Goal: Task Accomplishment & Management: Use online tool/utility

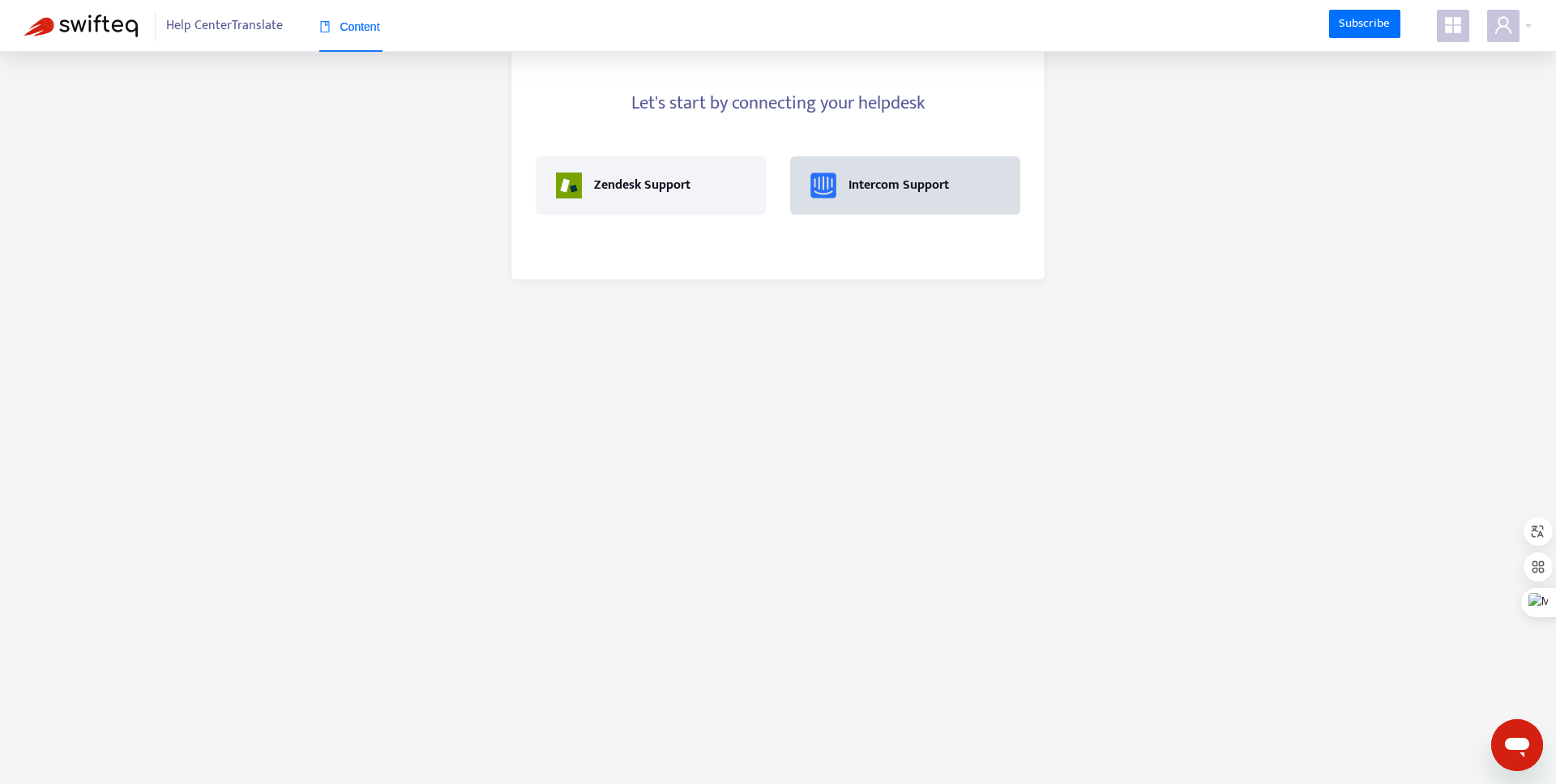
click at [857, 190] on div "Intercom Support" at bounding box center [898, 185] width 101 height 19
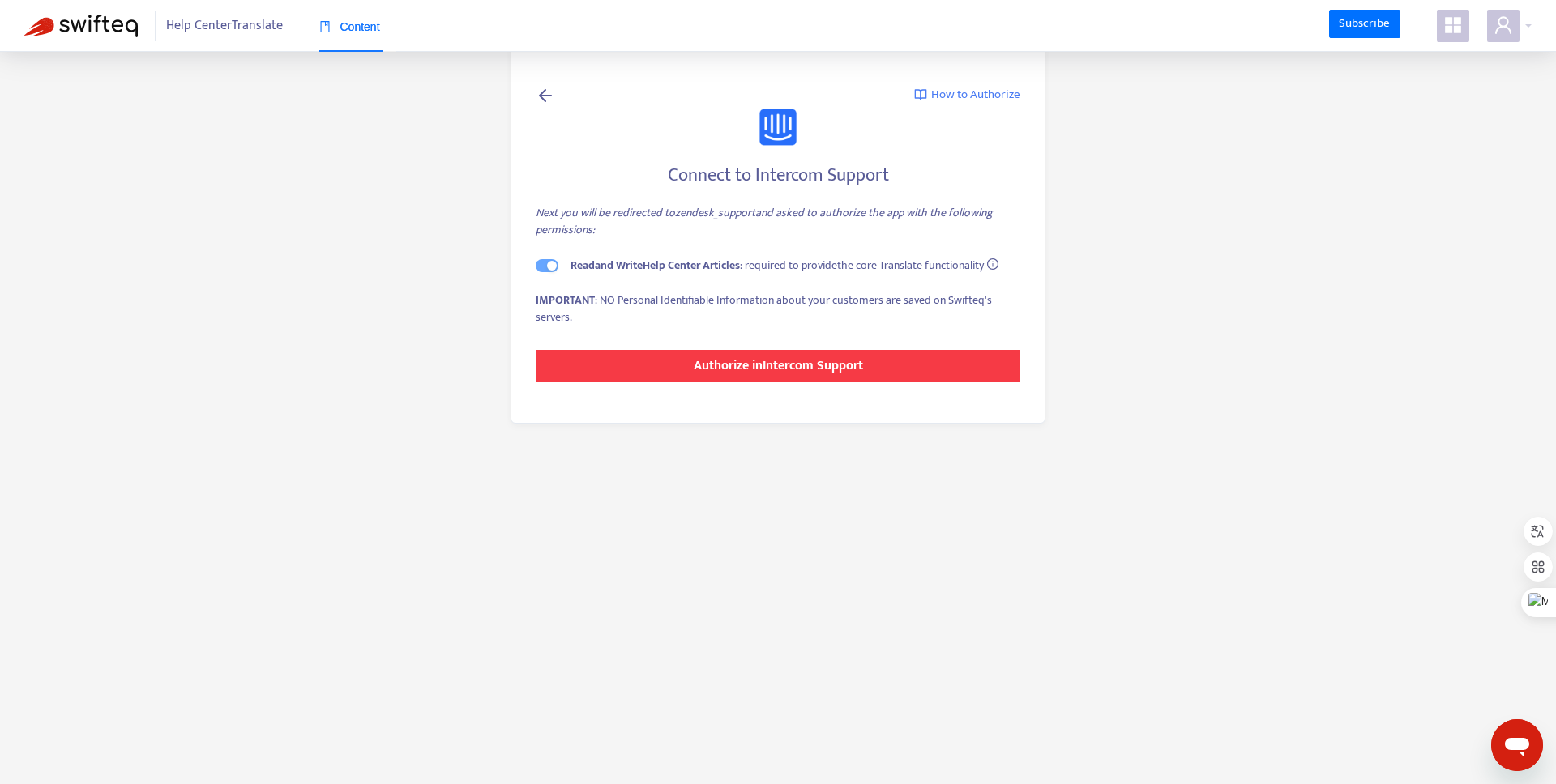
click at [703, 354] on button "Authorize in Intercom Support" at bounding box center [778, 366] width 485 height 32
click at [780, 352] on button "Authorize in Intercom Support" at bounding box center [778, 366] width 485 height 32
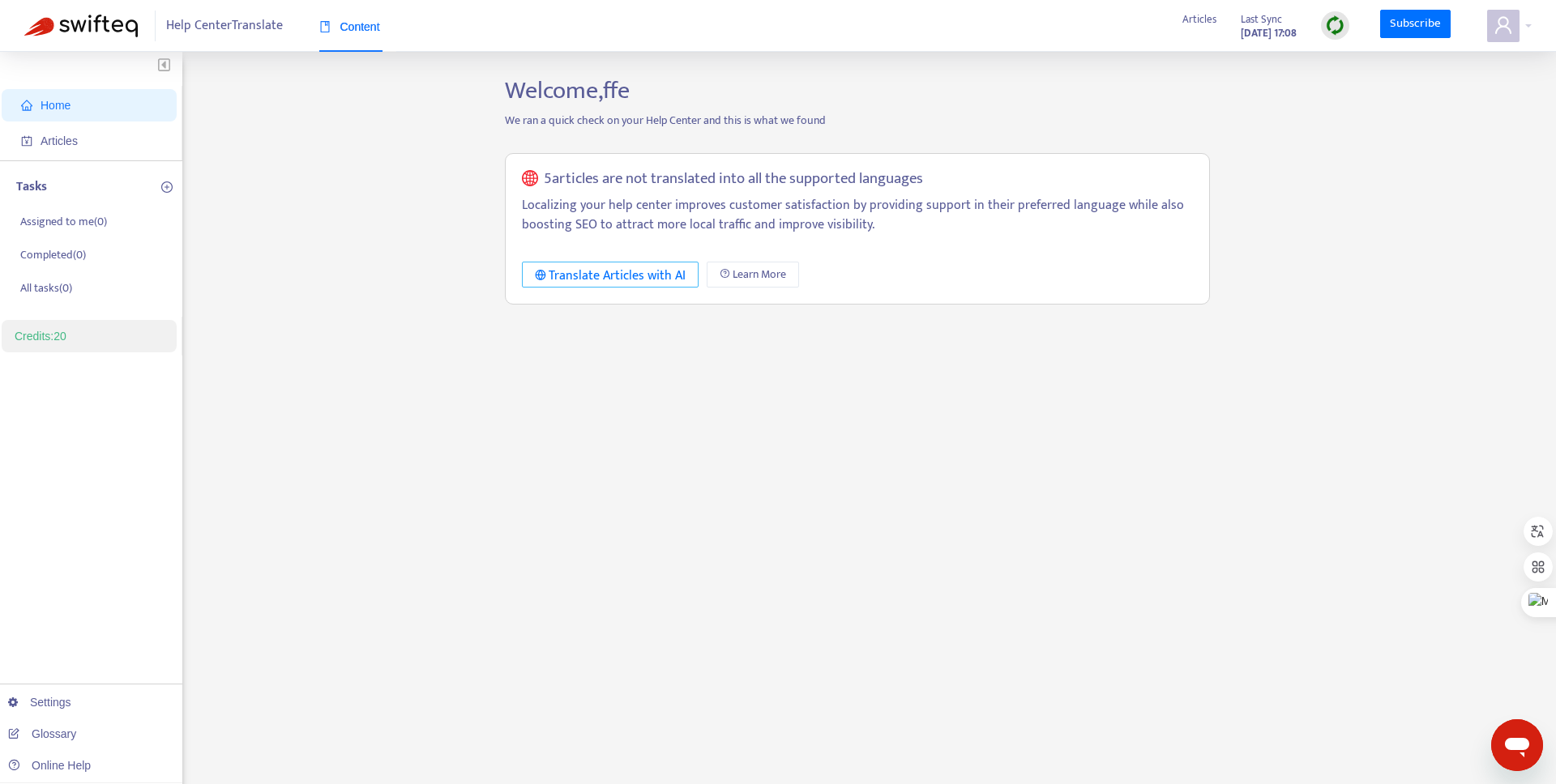
click at [649, 278] on div "Translate Articles with AI" at bounding box center [611, 276] width 152 height 20
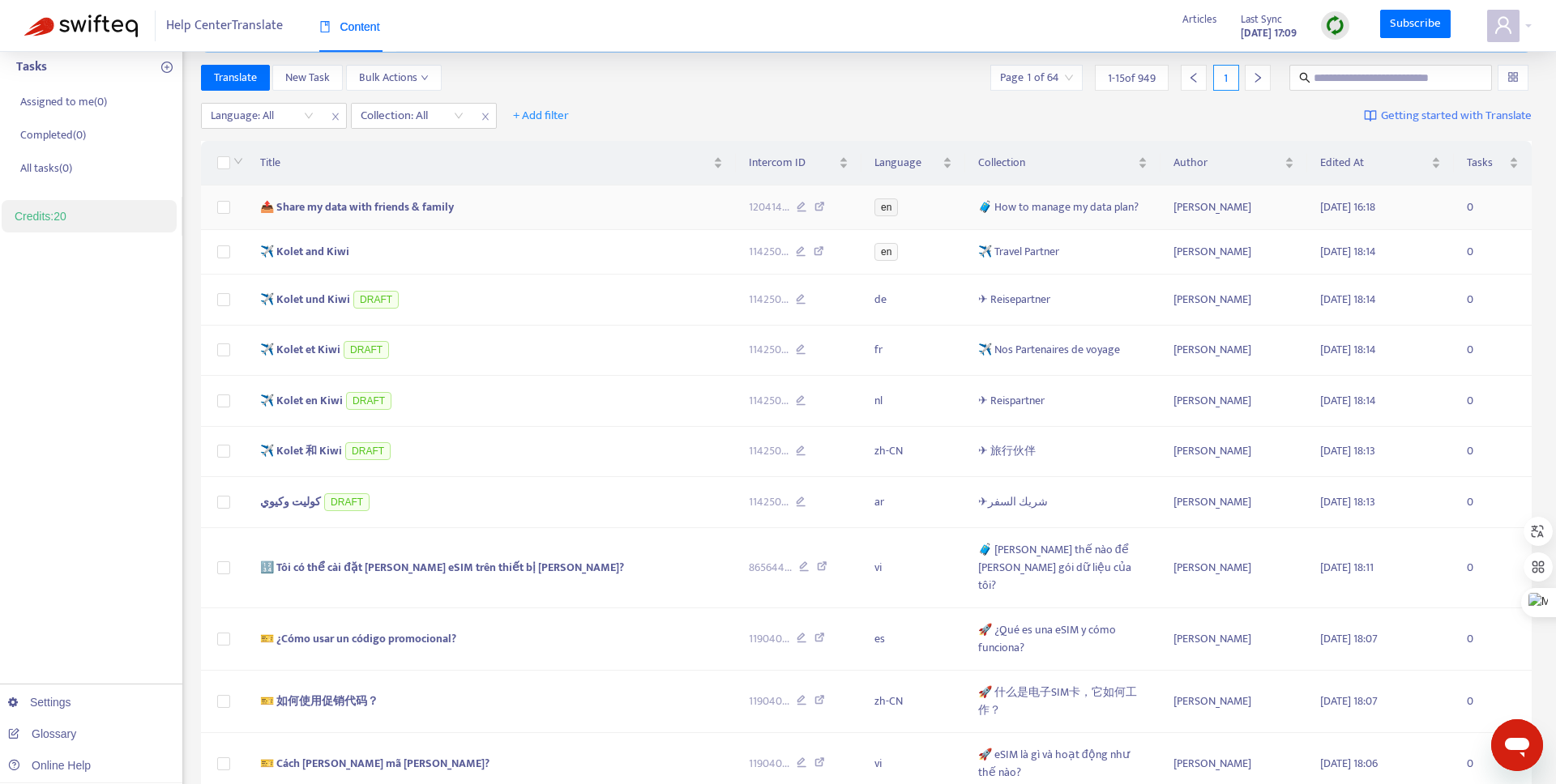
scroll to position [121, 0]
click at [505, 214] on td "📤 Share my data with friends & family" at bounding box center [492, 207] width 489 height 44
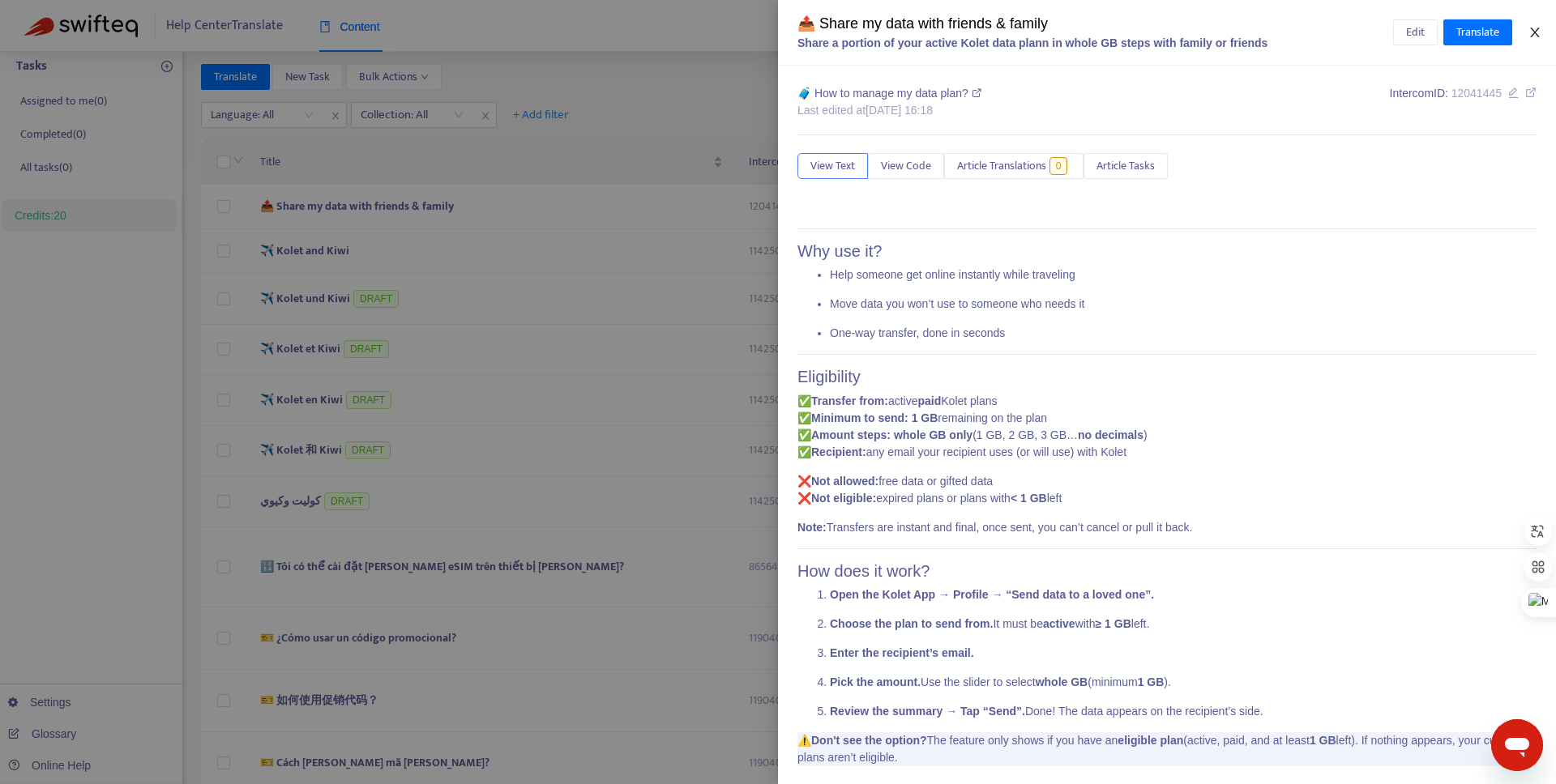
click at [1534, 28] on icon "close" at bounding box center [1535, 32] width 13 height 13
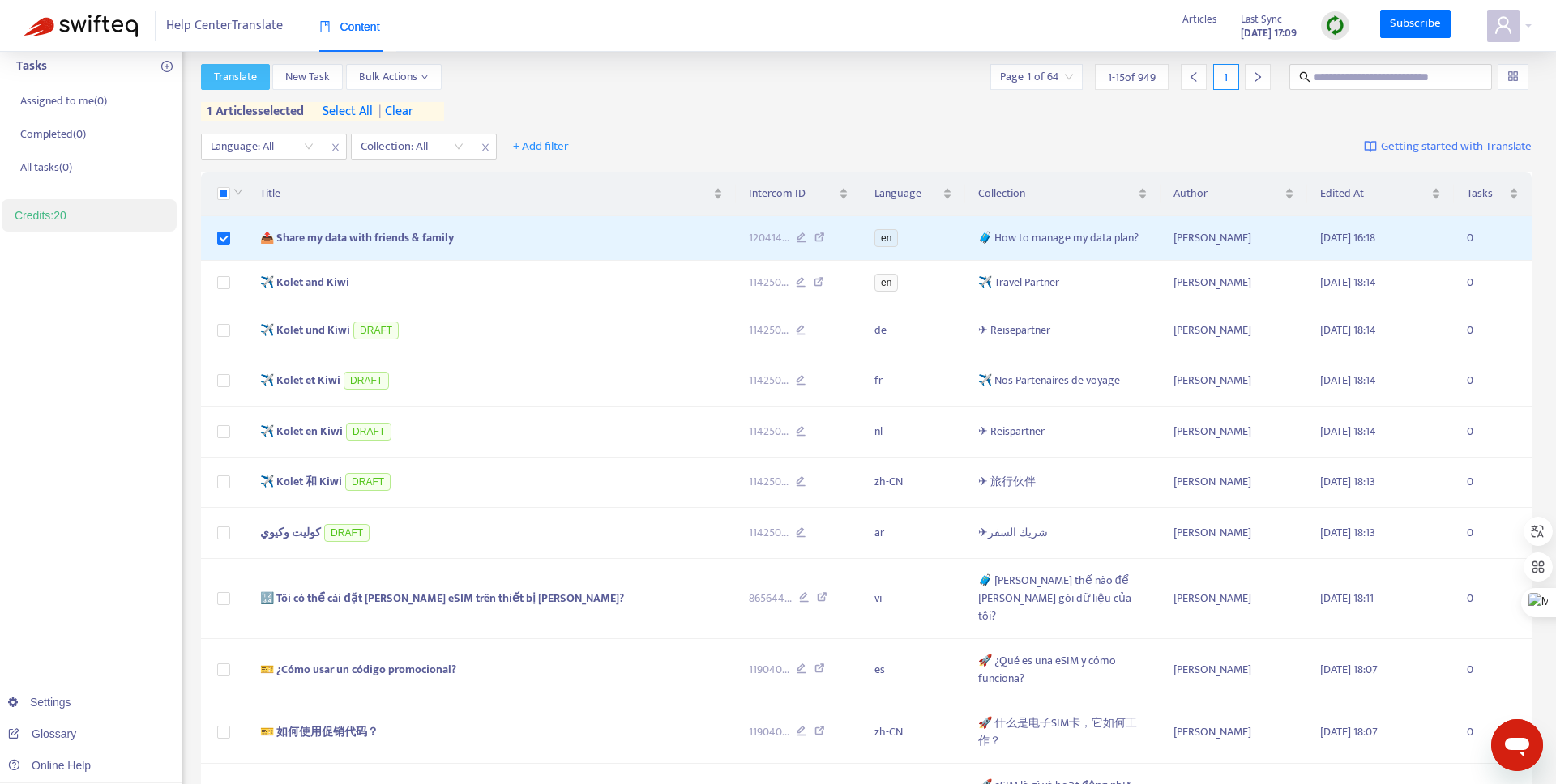
click at [241, 76] on span "Translate" at bounding box center [236, 77] width 43 height 18
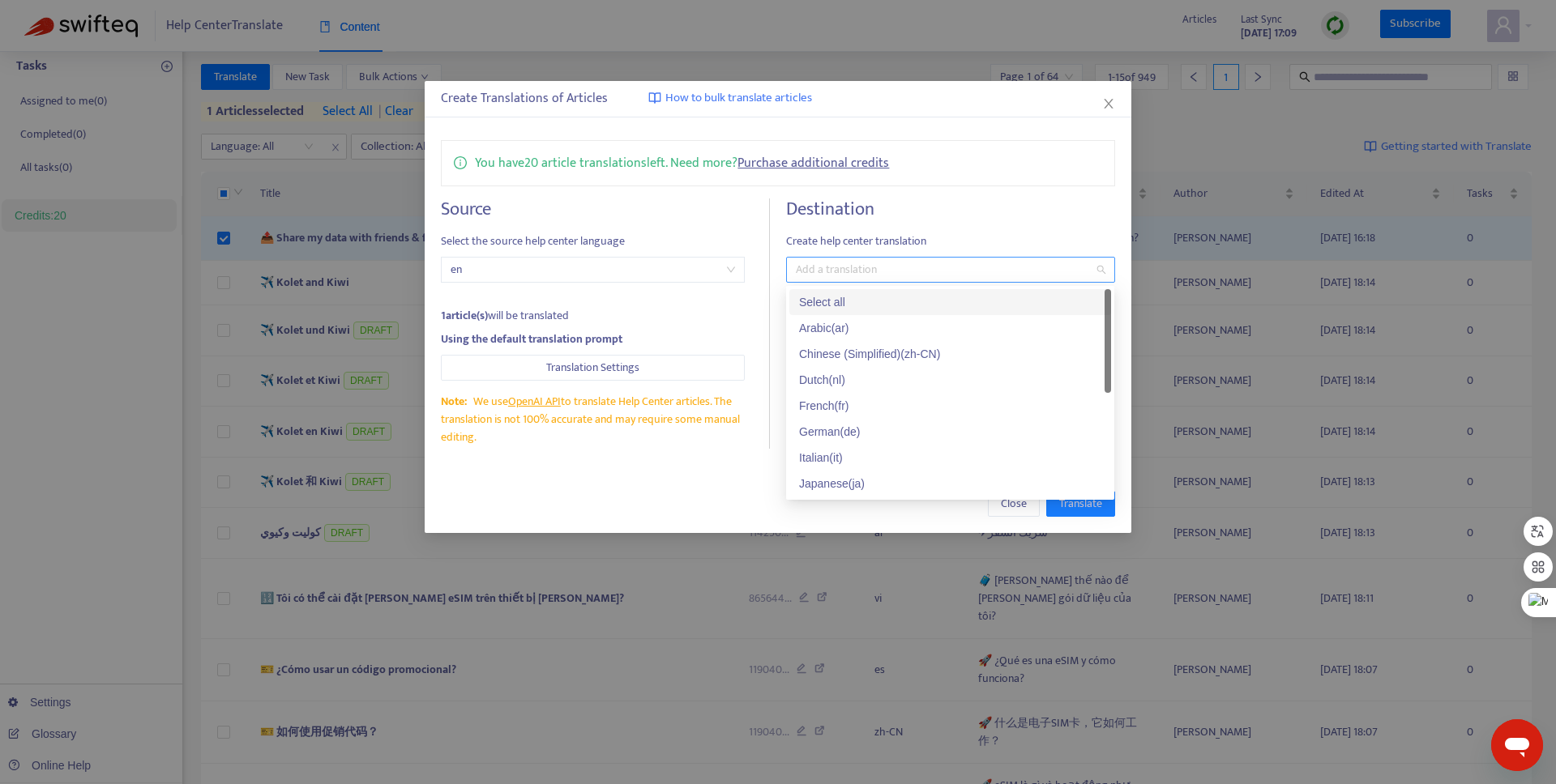
click at [840, 257] on div "Add a translation" at bounding box center [950, 270] width 328 height 26
click at [844, 318] on div "Arabic ( ar )" at bounding box center [950, 328] width 322 height 26
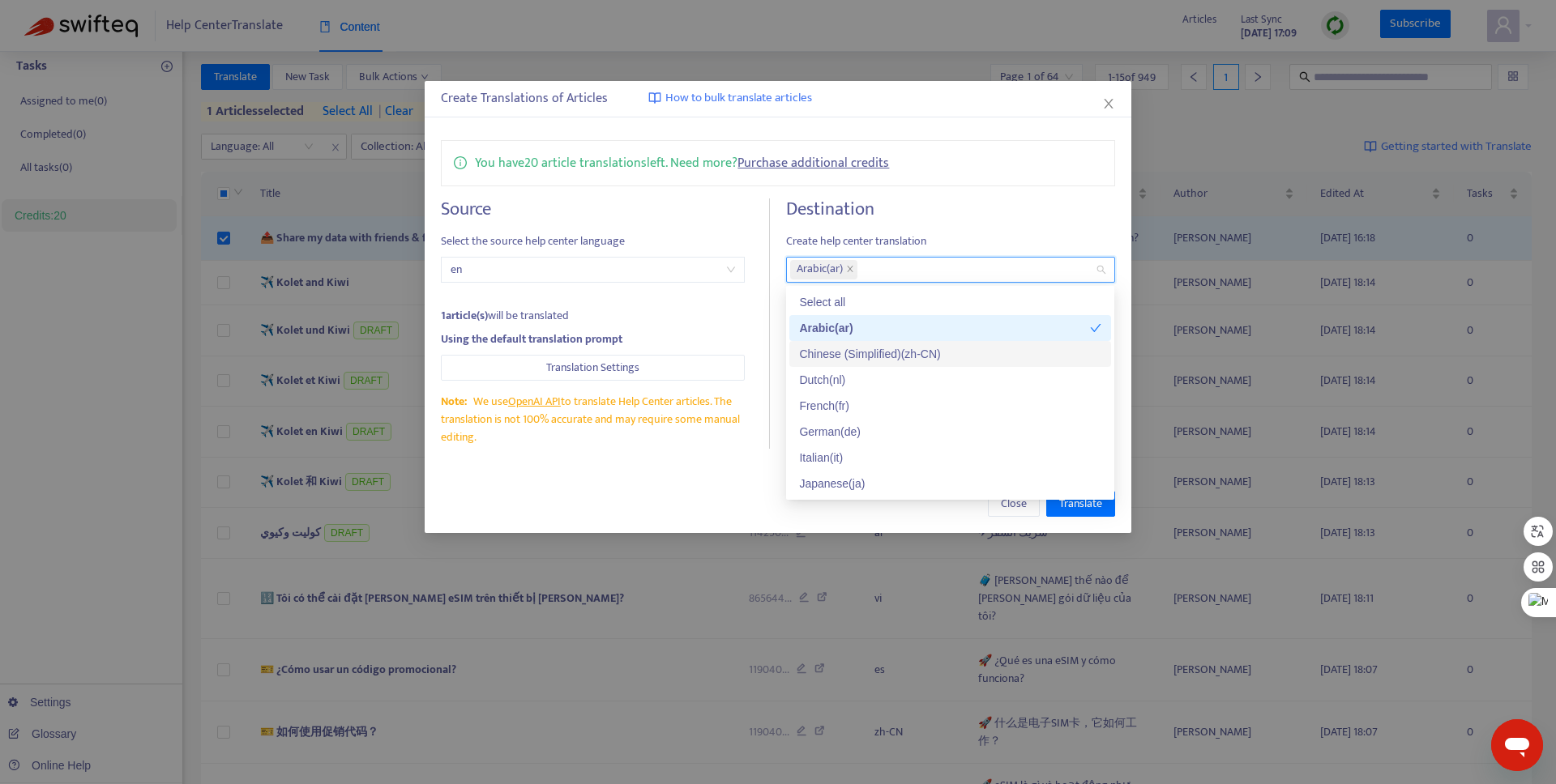
click at [844, 358] on div "Chinese (Simplified) ( zh-CN )" at bounding box center [950, 354] width 302 height 18
click at [838, 372] on div "Dutch ( nl )" at bounding box center [950, 380] width 302 height 18
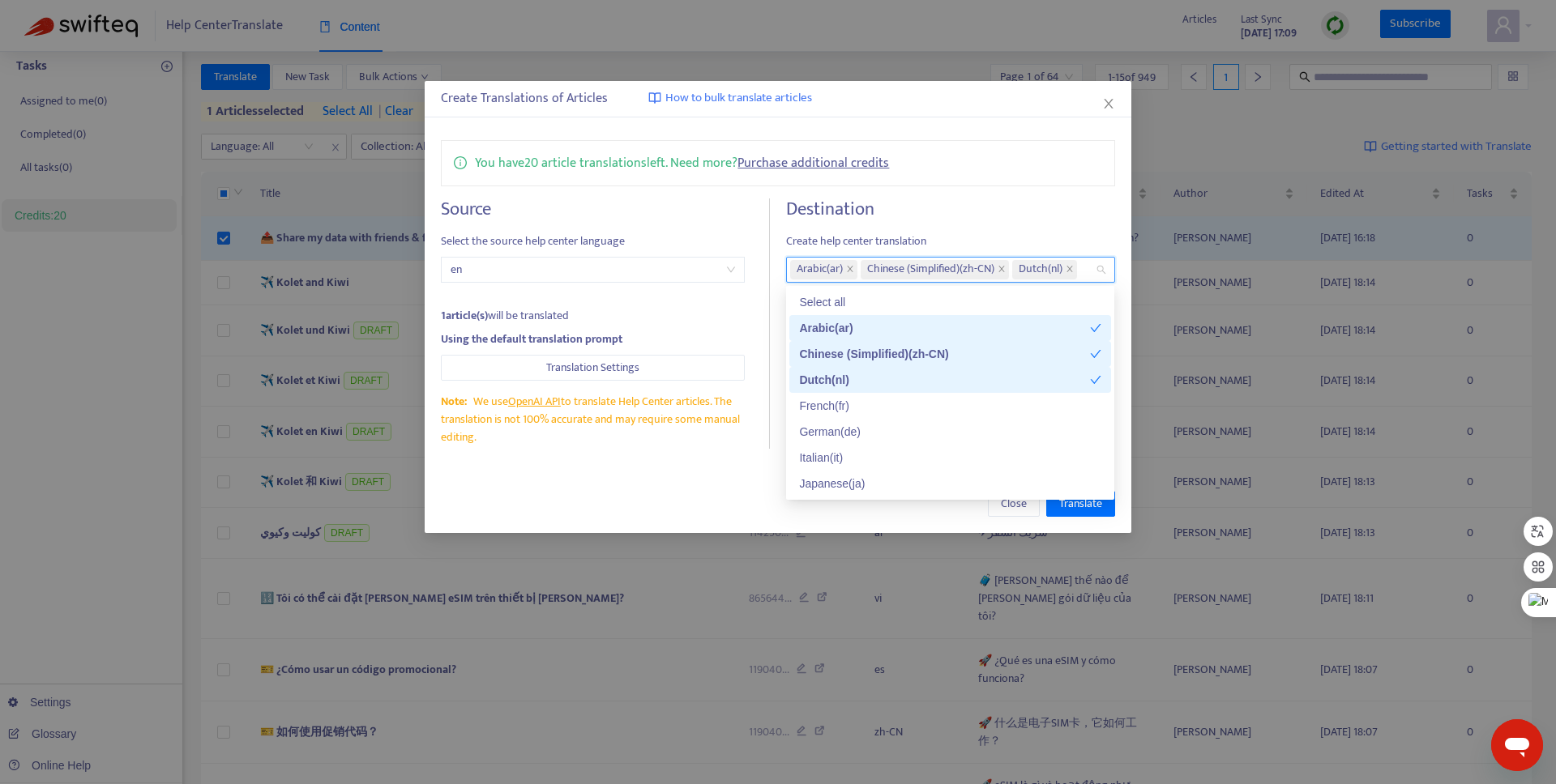
click at [837, 402] on div "French ( fr )" at bounding box center [950, 405] width 302 height 18
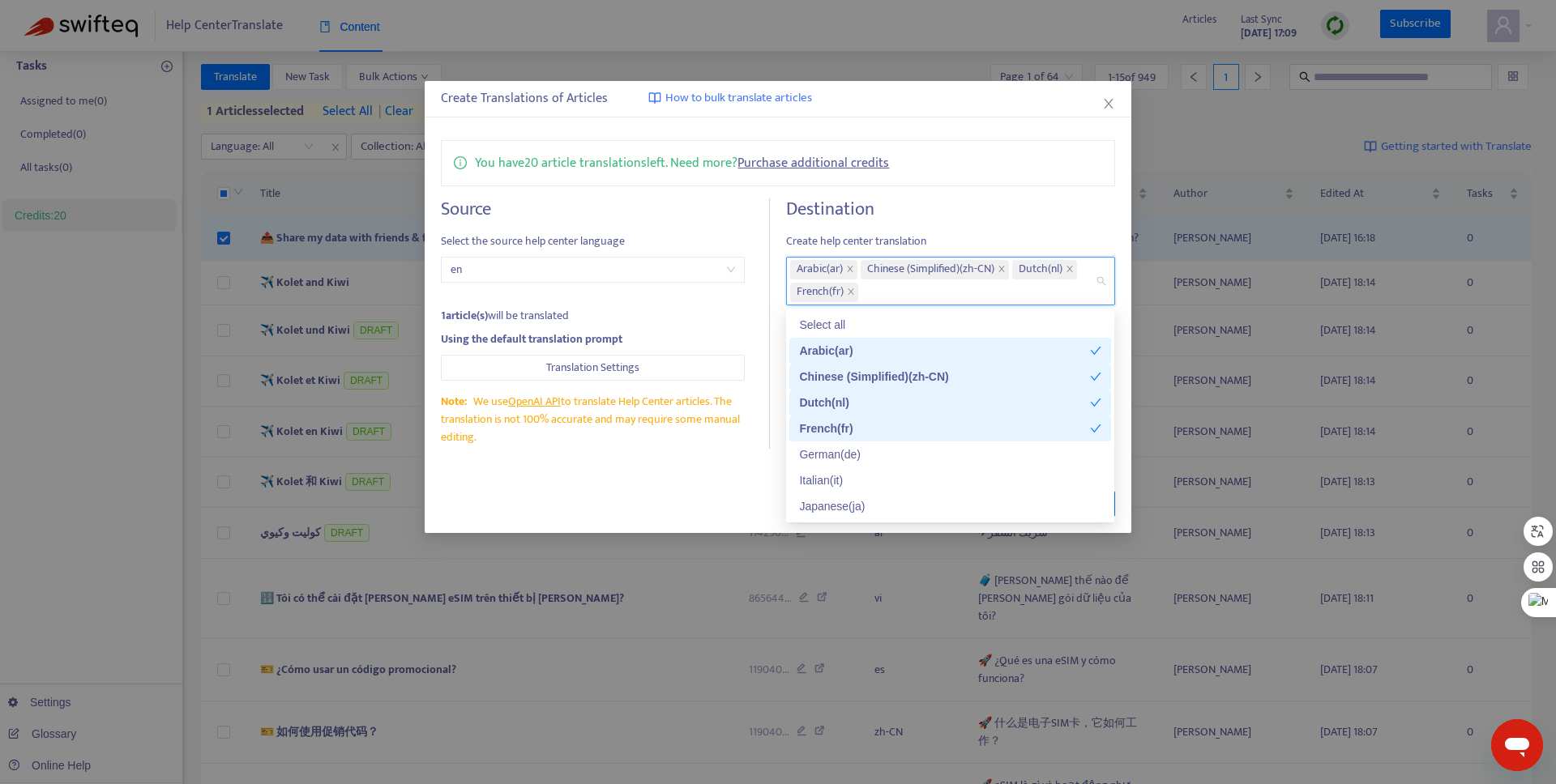
click at [827, 459] on div "German ( de )" at bounding box center [950, 453] width 302 height 18
click at [823, 478] on div "Italian ( it )" at bounding box center [950, 480] width 302 height 18
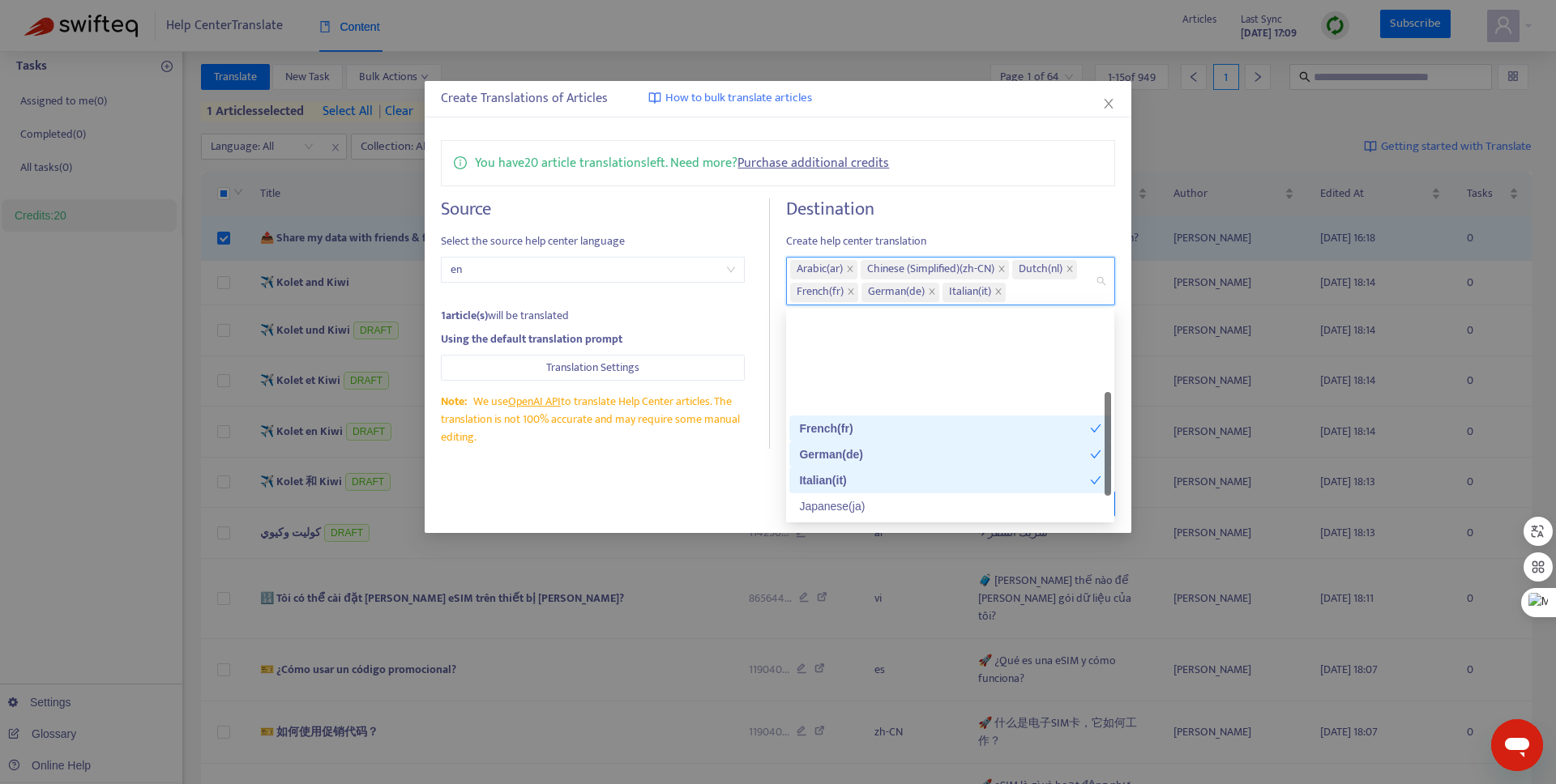
scroll to position [155, 0]
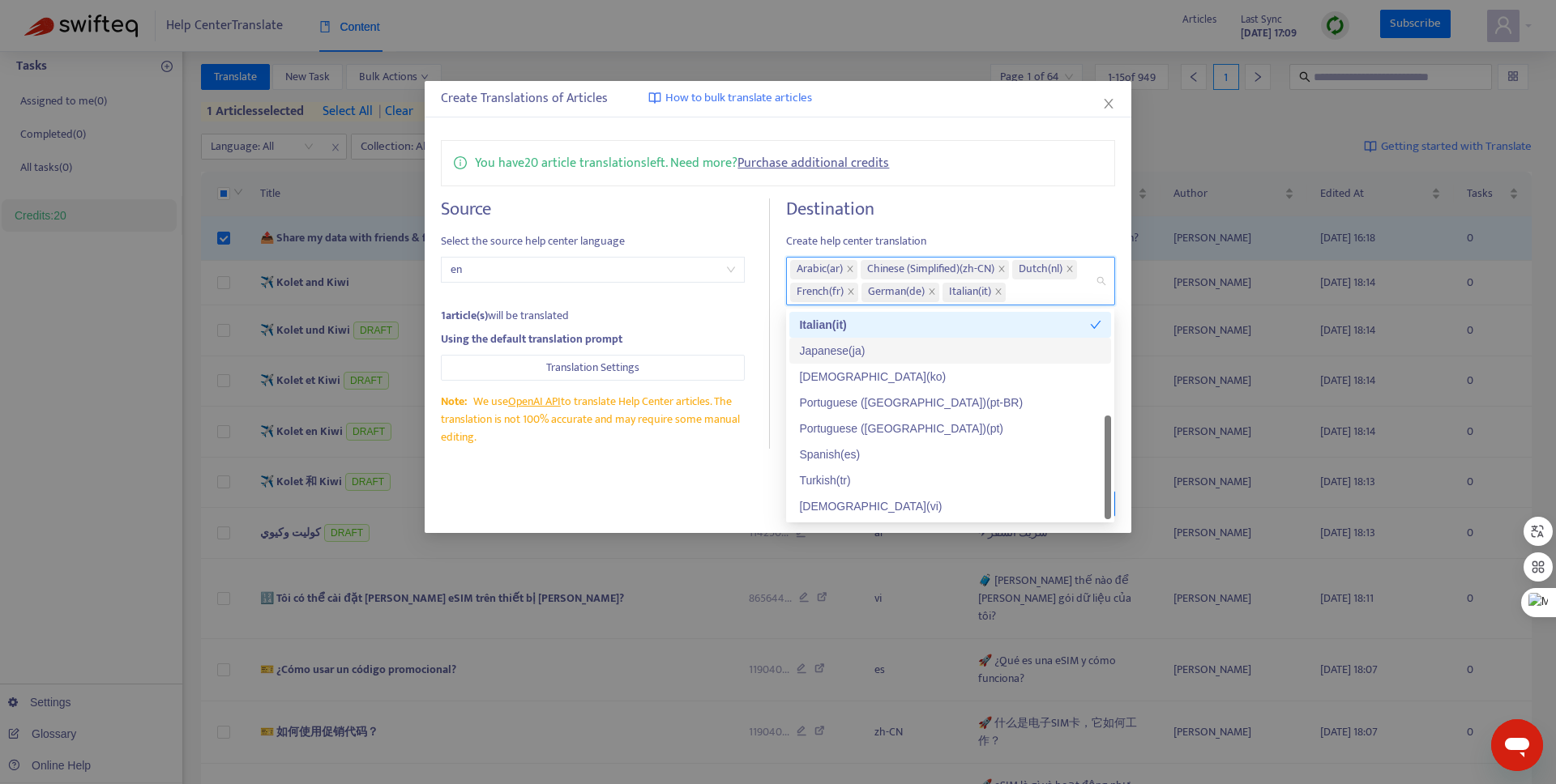
click at [841, 353] on div "Japanese ( ja )" at bounding box center [950, 350] width 302 height 18
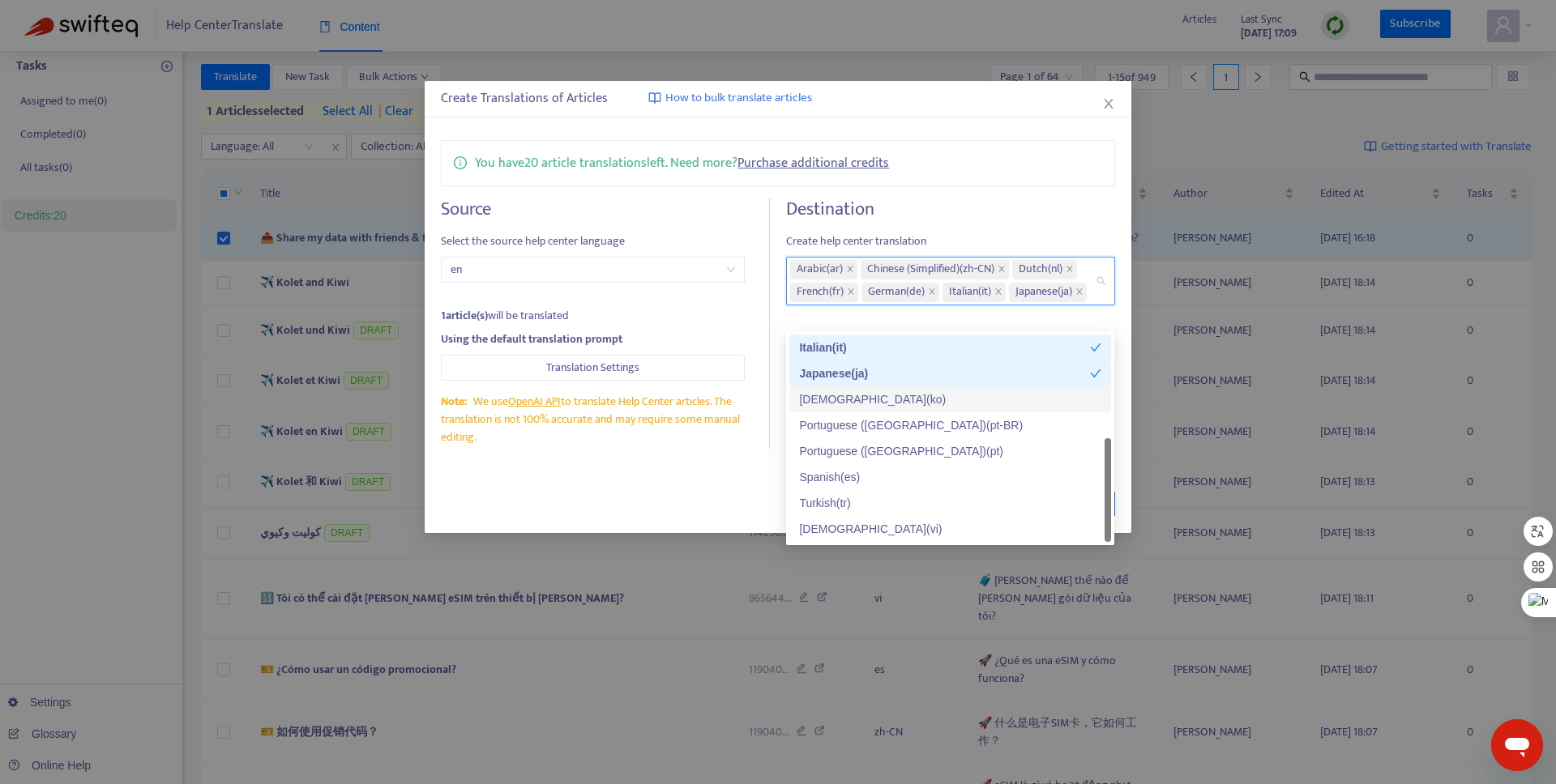
click at [826, 403] on div "Korean ( ko )" at bounding box center [950, 399] width 302 height 18
click at [828, 428] on div "Portuguese (Brazil) ( pt-BR )" at bounding box center [950, 425] width 302 height 18
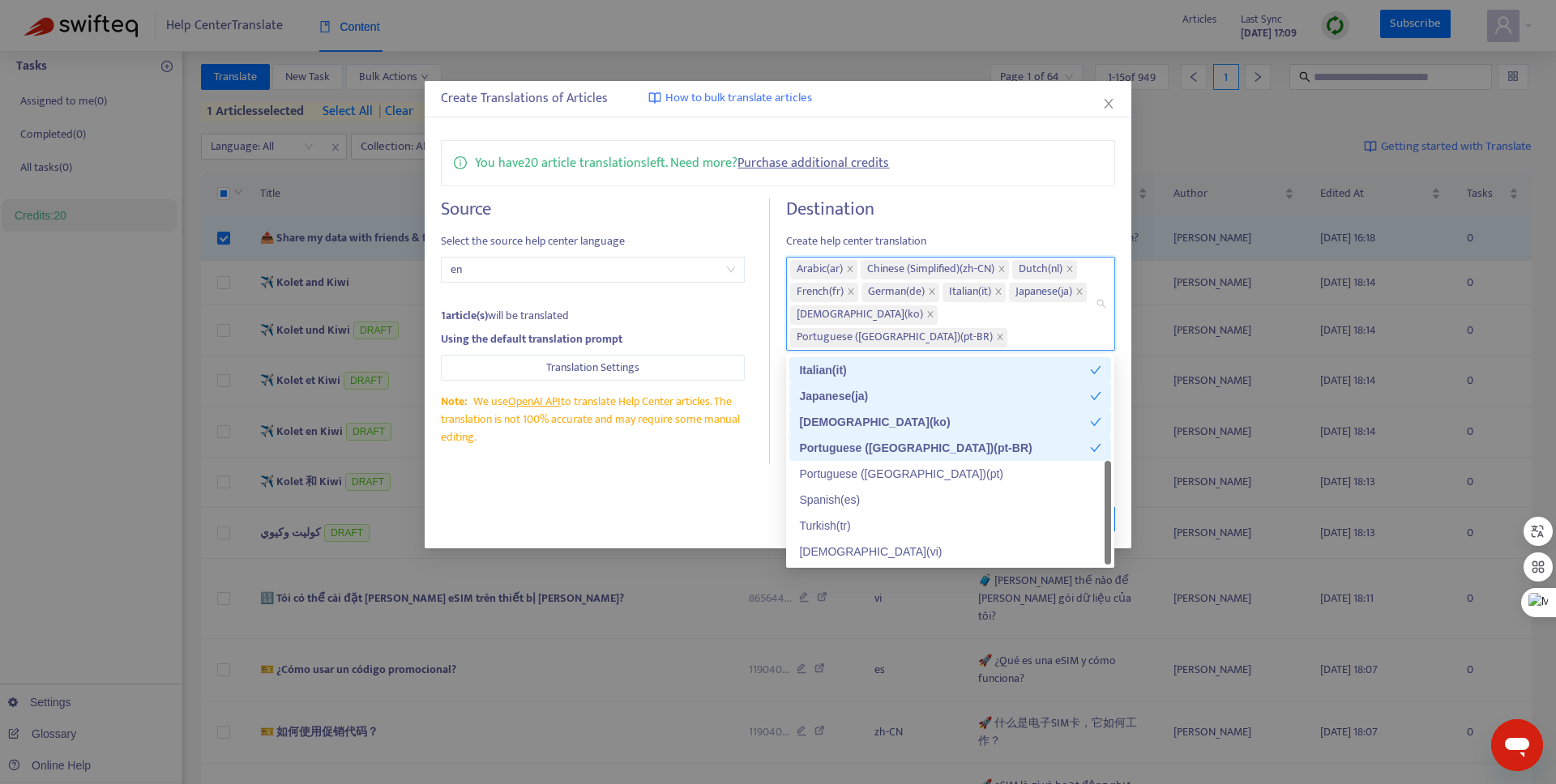
click at [828, 452] on div "Portuguese (Brazil) ( pt-BR )" at bounding box center [944, 447] width 291 height 18
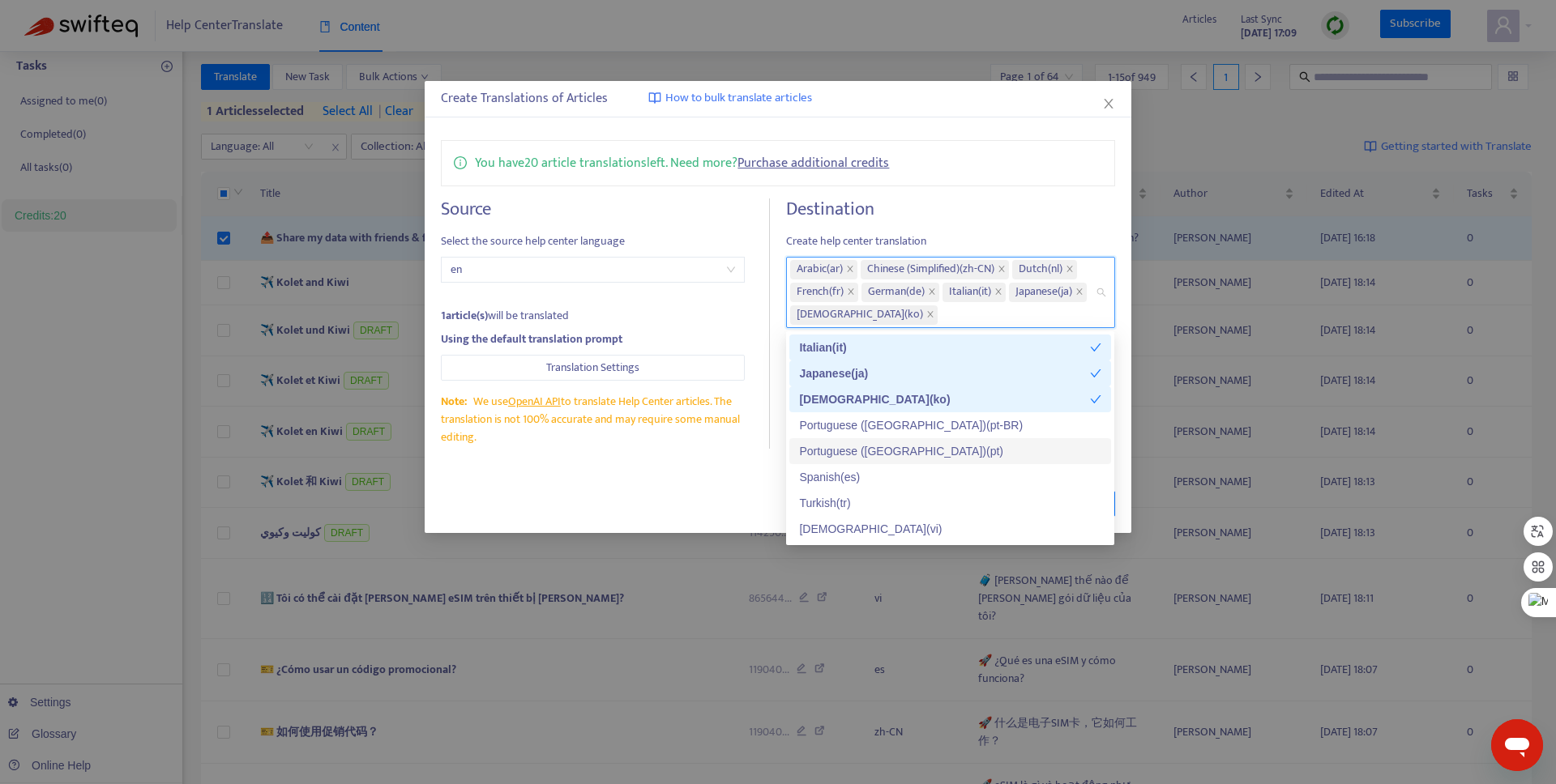
click at [828, 450] on div "Portuguese (Portugal) ( pt )" at bounding box center [950, 451] width 302 height 18
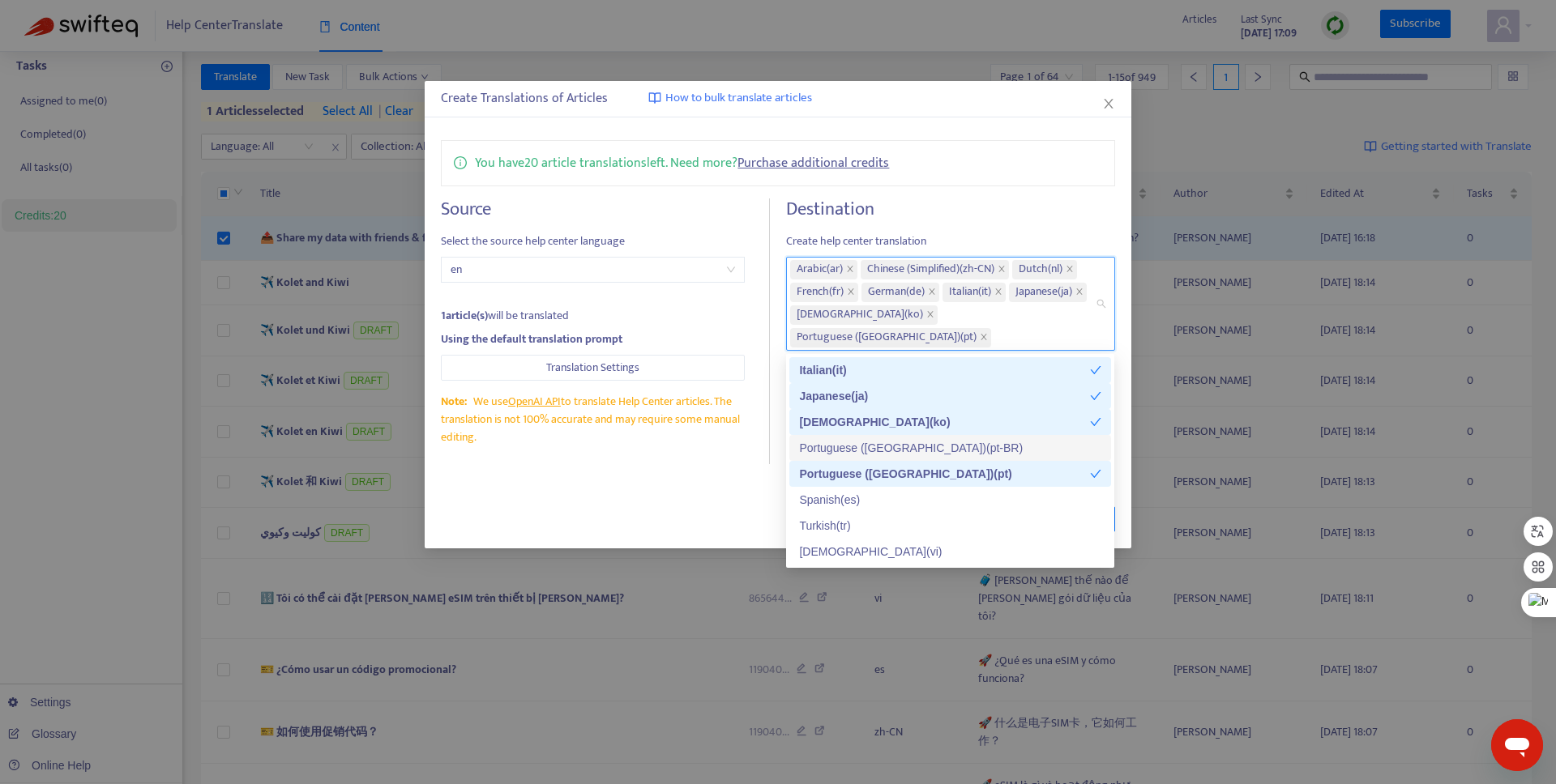
click at [826, 444] on div "Portuguese (Brazil) ( pt-BR )" at bounding box center [950, 447] width 302 height 18
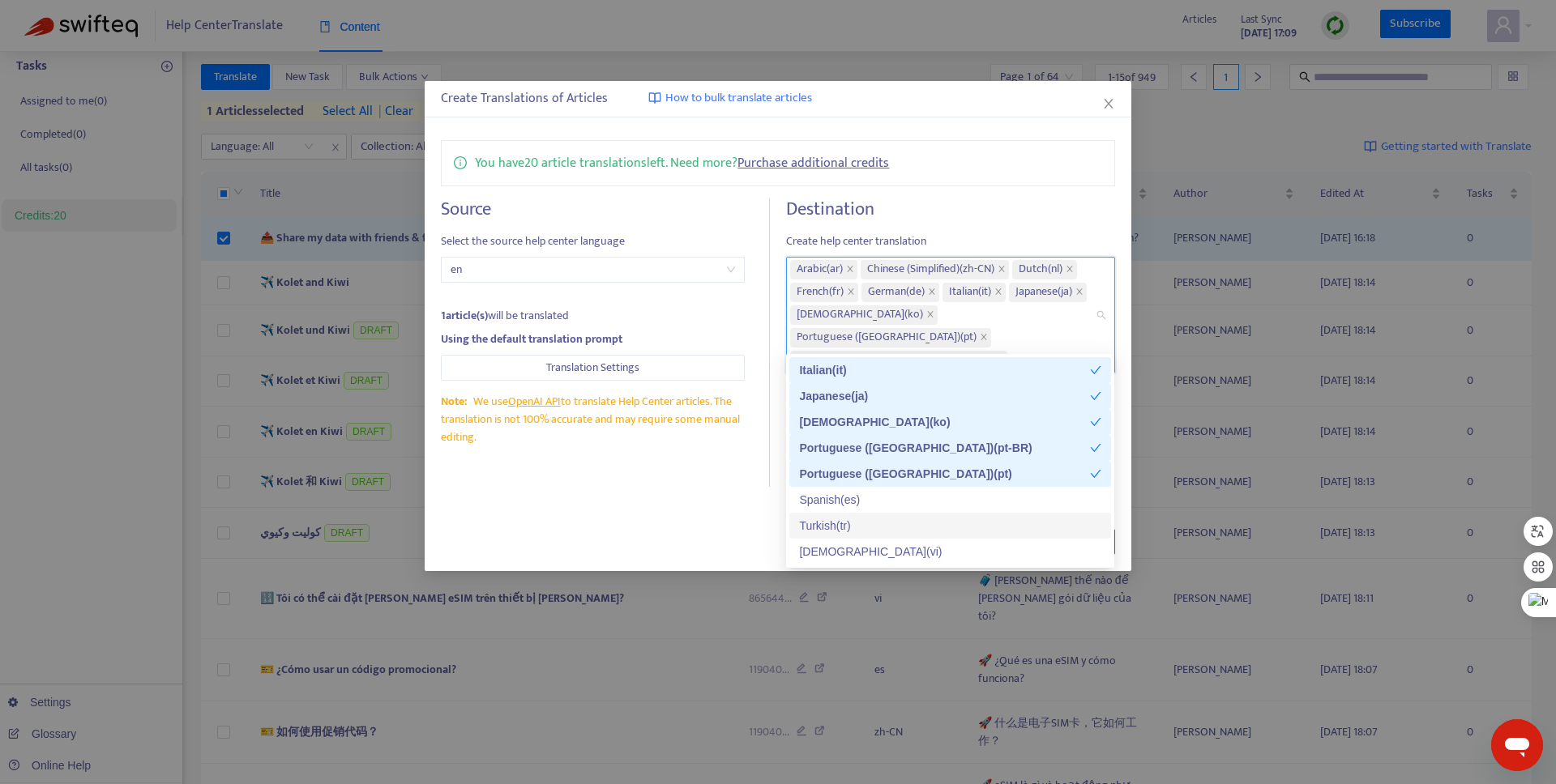
click at [829, 519] on div "Turkish ( tr )" at bounding box center [950, 525] width 302 height 18
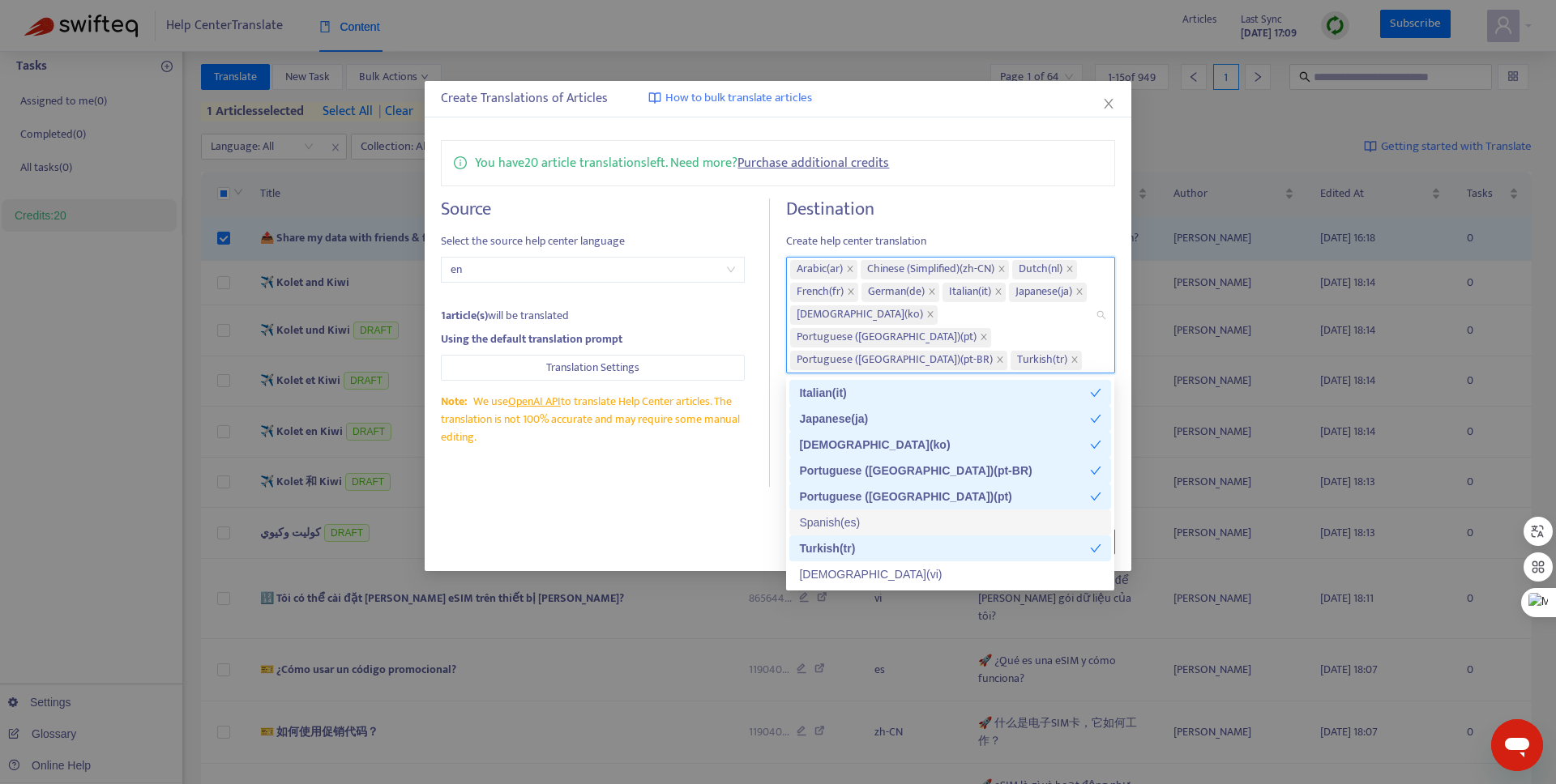
click at [828, 513] on div "Spanish ( es )" at bounding box center [950, 522] width 302 height 18
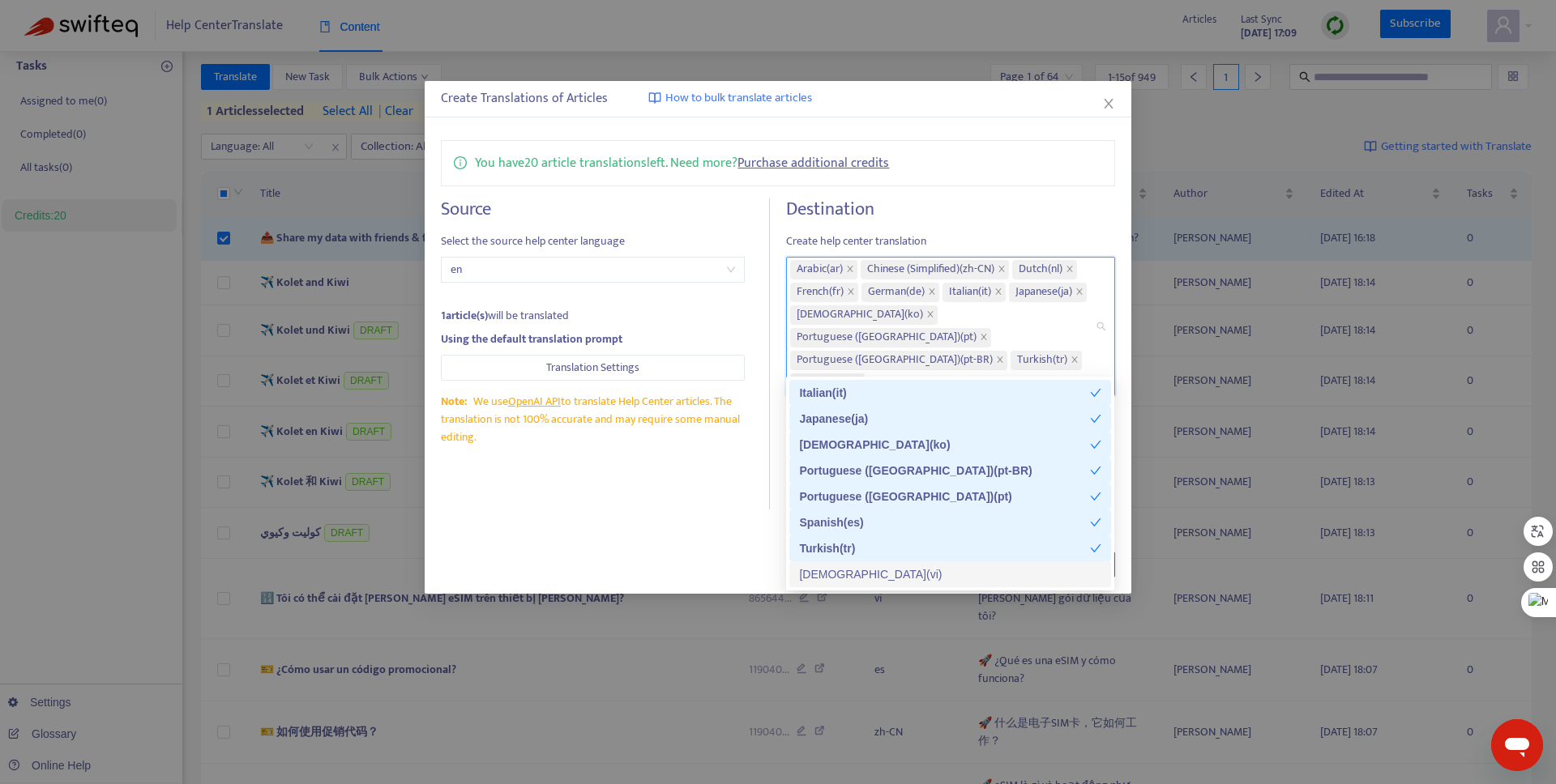
click at [851, 582] on div "Vietnamese ( vi )" at bounding box center [950, 573] width 302 height 18
click at [954, 200] on h4 "Destination" at bounding box center [950, 210] width 328 height 22
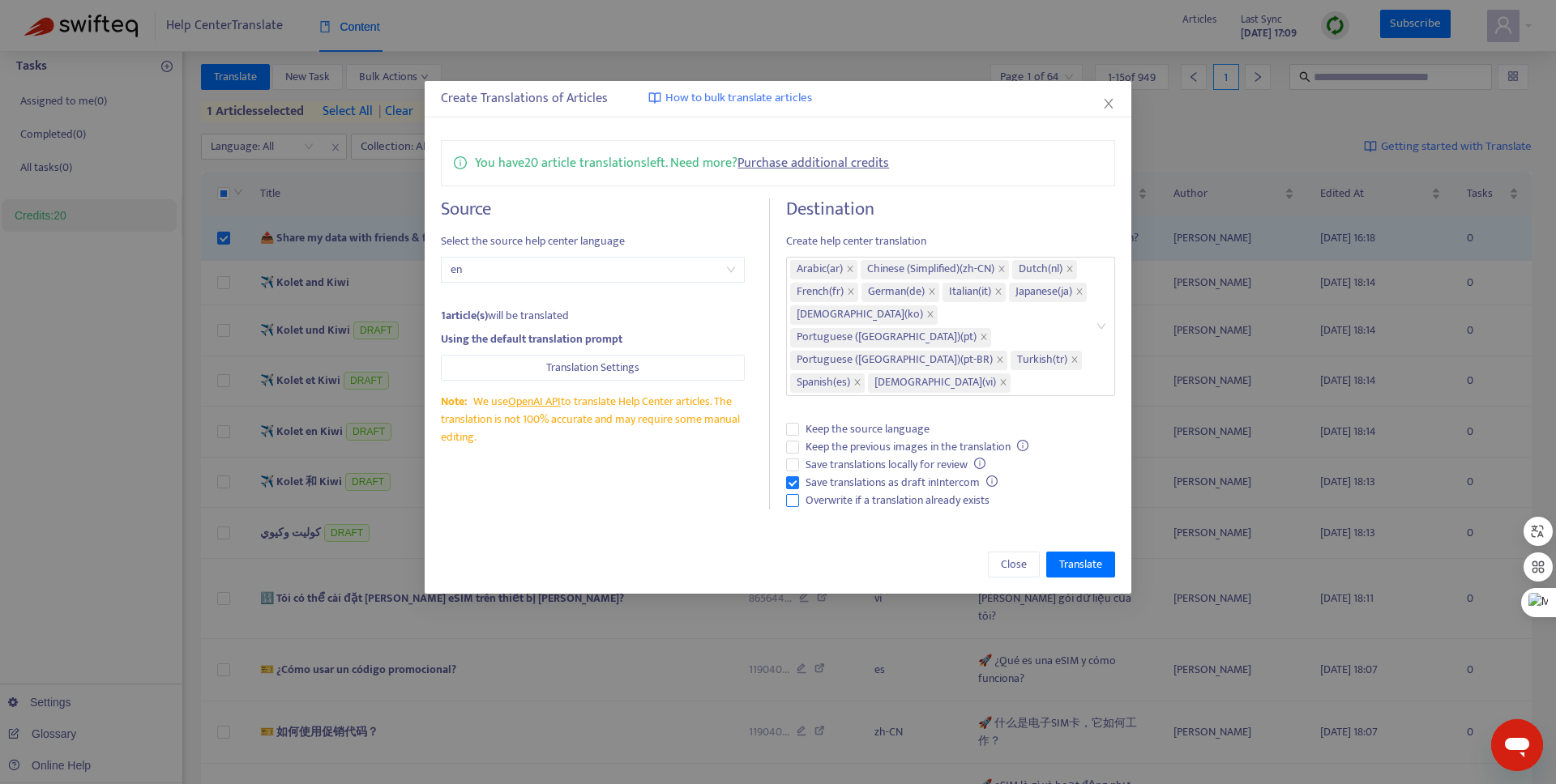
click at [941, 491] on span "Overwrite if a translation already exists" at bounding box center [897, 500] width 197 height 18
click at [931, 491] on span "Overwrite if a translation already exists" at bounding box center [897, 500] width 197 height 18
click at [1082, 556] on span "Translate" at bounding box center [1080, 564] width 43 height 18
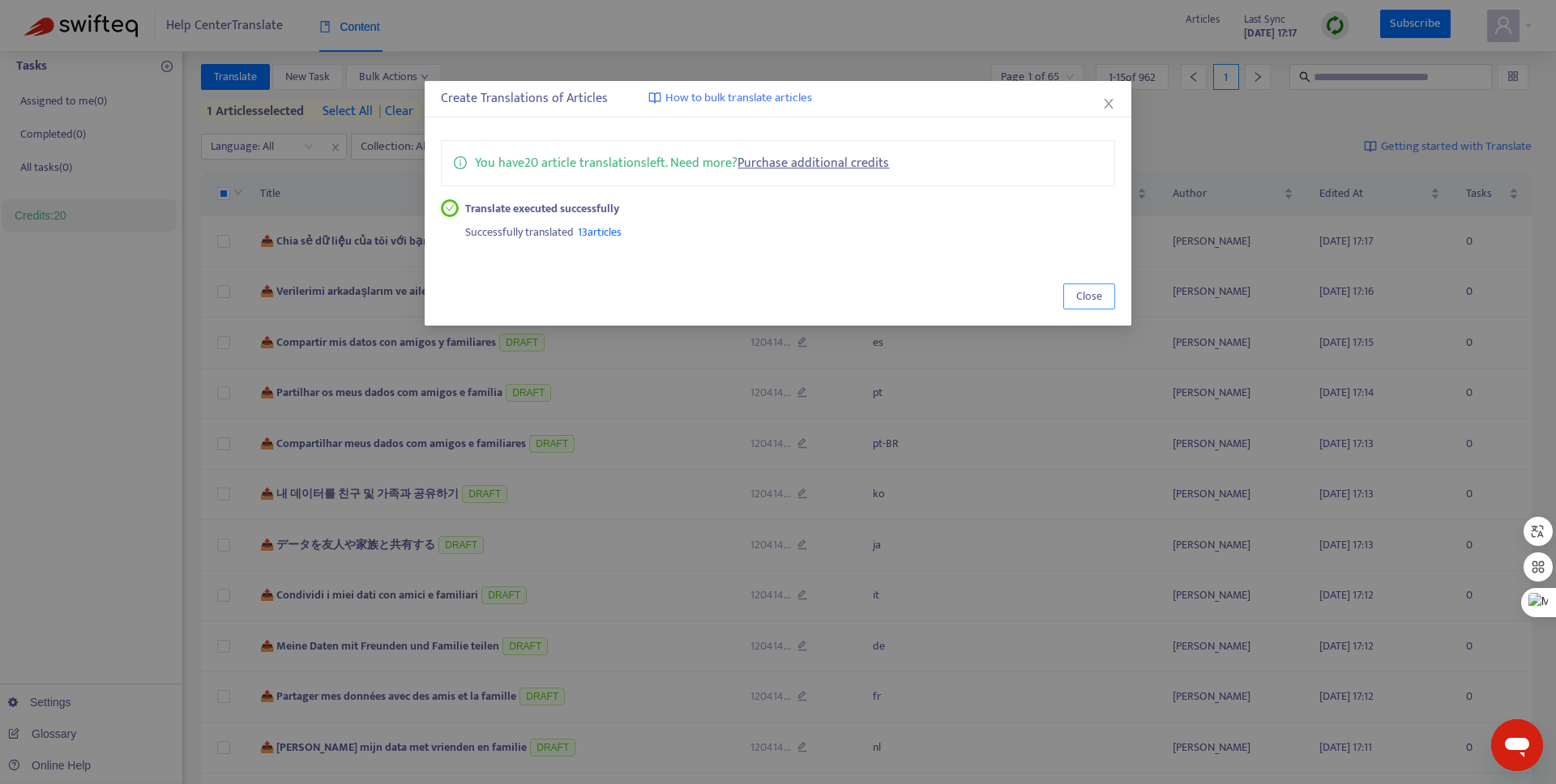
click at [1093, 300] on span "Close" at bounding box center [1089, 296] width 26 height 18
